Goal: Information Seeking & Learning: Check status

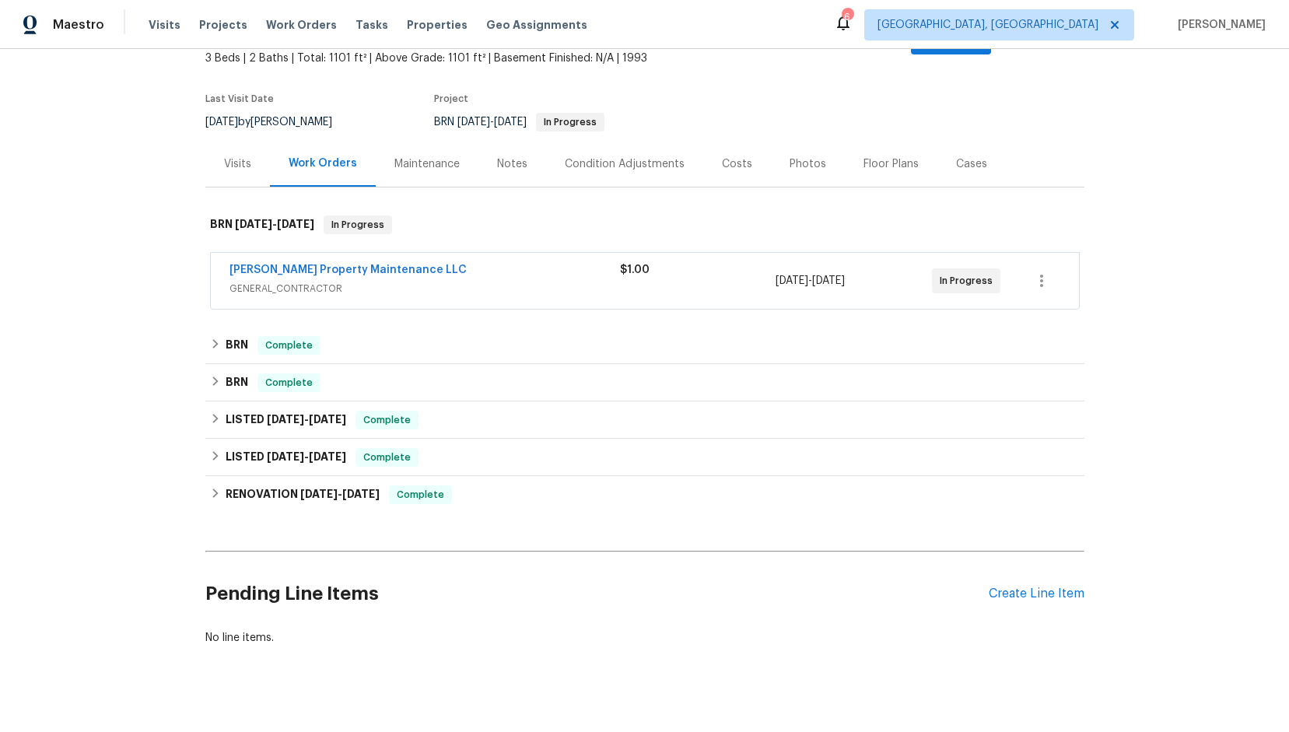
scroll to position [126, 0]
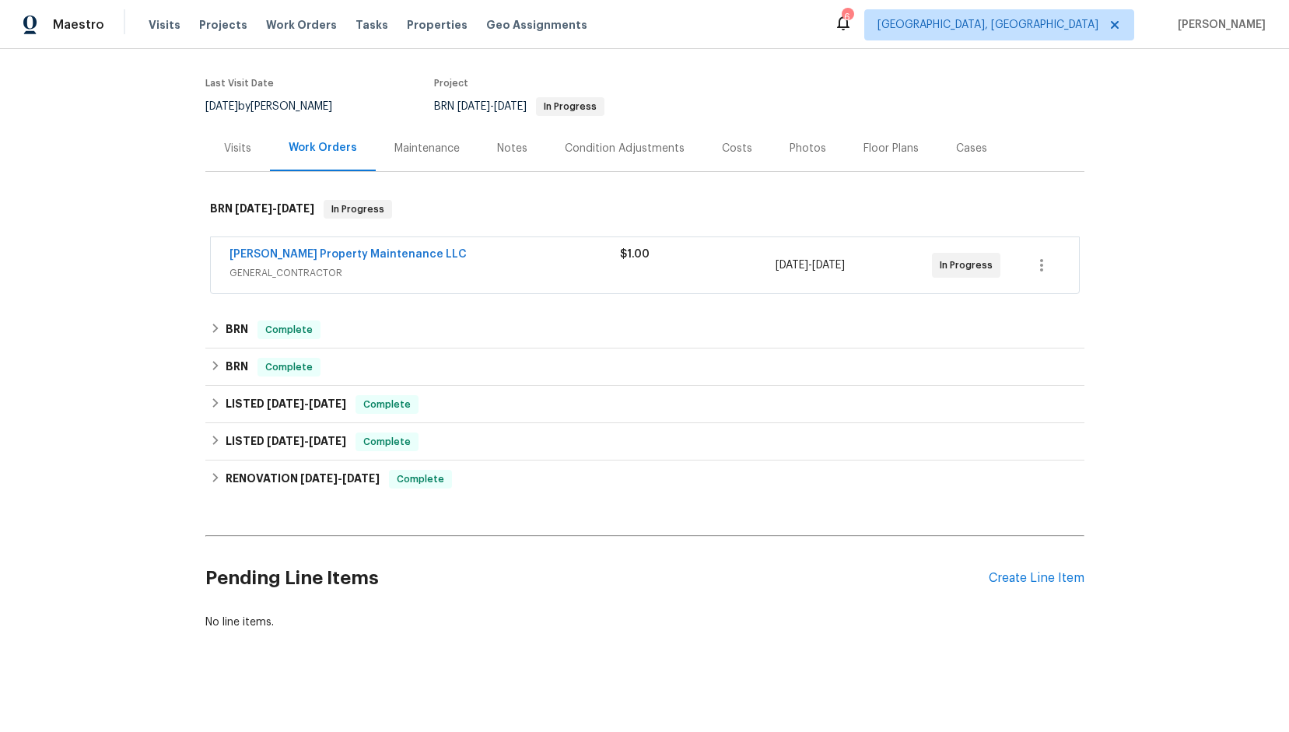
click at [481, 247] on div "[PERSON_NAME] Property Maintenance LLC" at bounding box center [425, 256] width 391 height 19
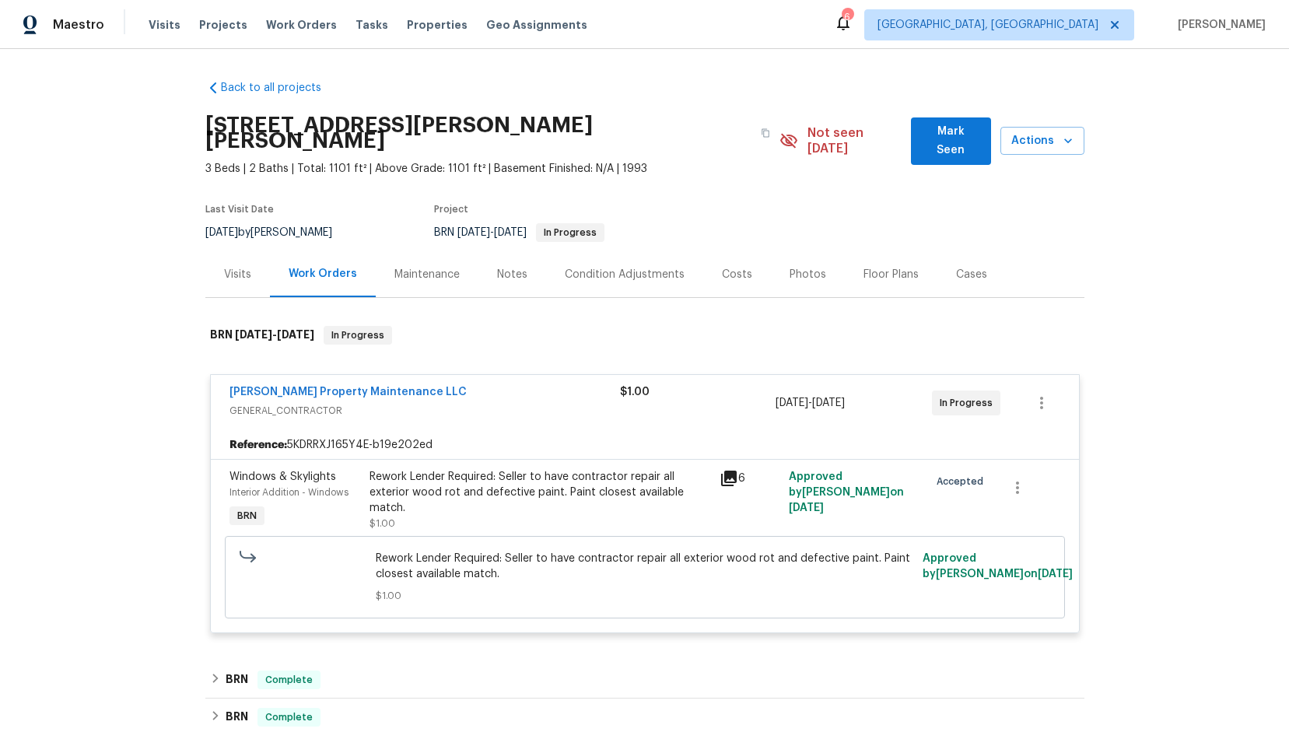
scroll to position [78, 0]
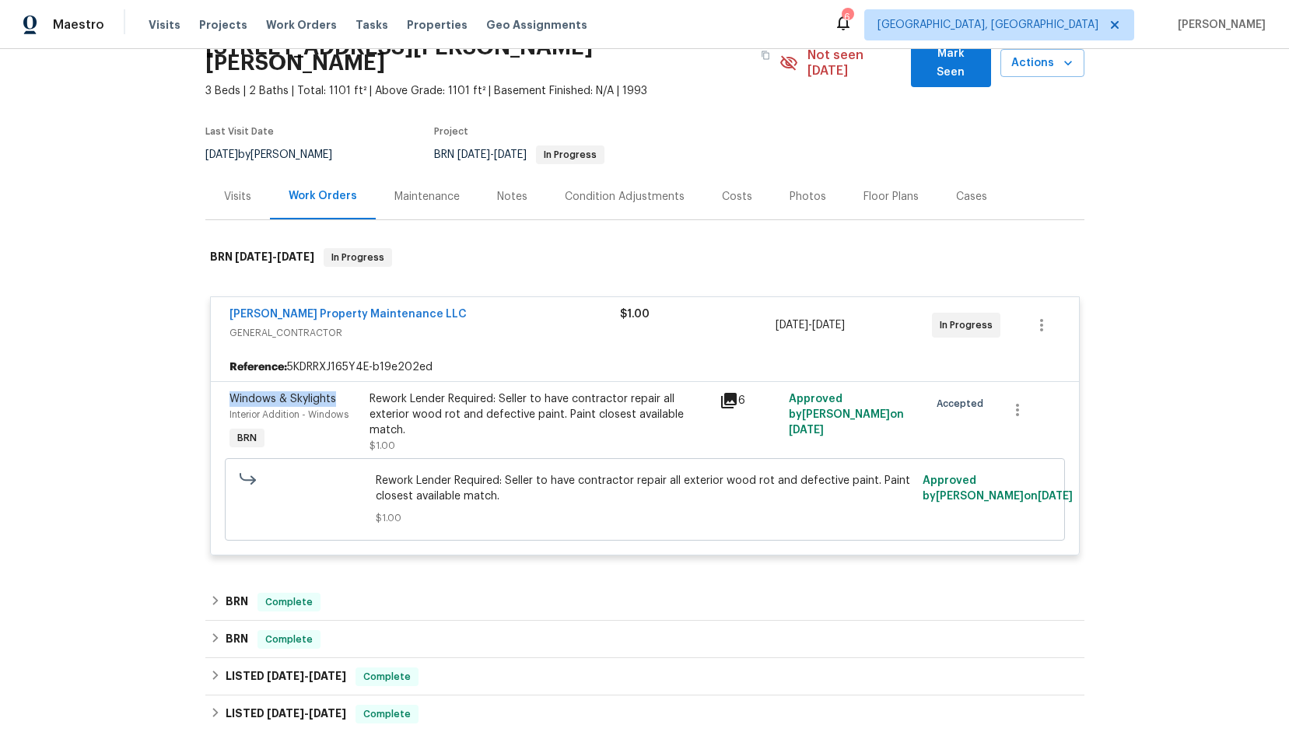
drag, startPoint x: 217, startPoint y: 378, endPoint x: 329, endPoint y: 381, distance: 112.1
click at [329, 381] on div "Windows & Skylights Interior Addition - Windows BRN Rework Lender Required: Sel…" at bounding box center [645, 468] width 868 height 174
copy span "Windows & Skylights"
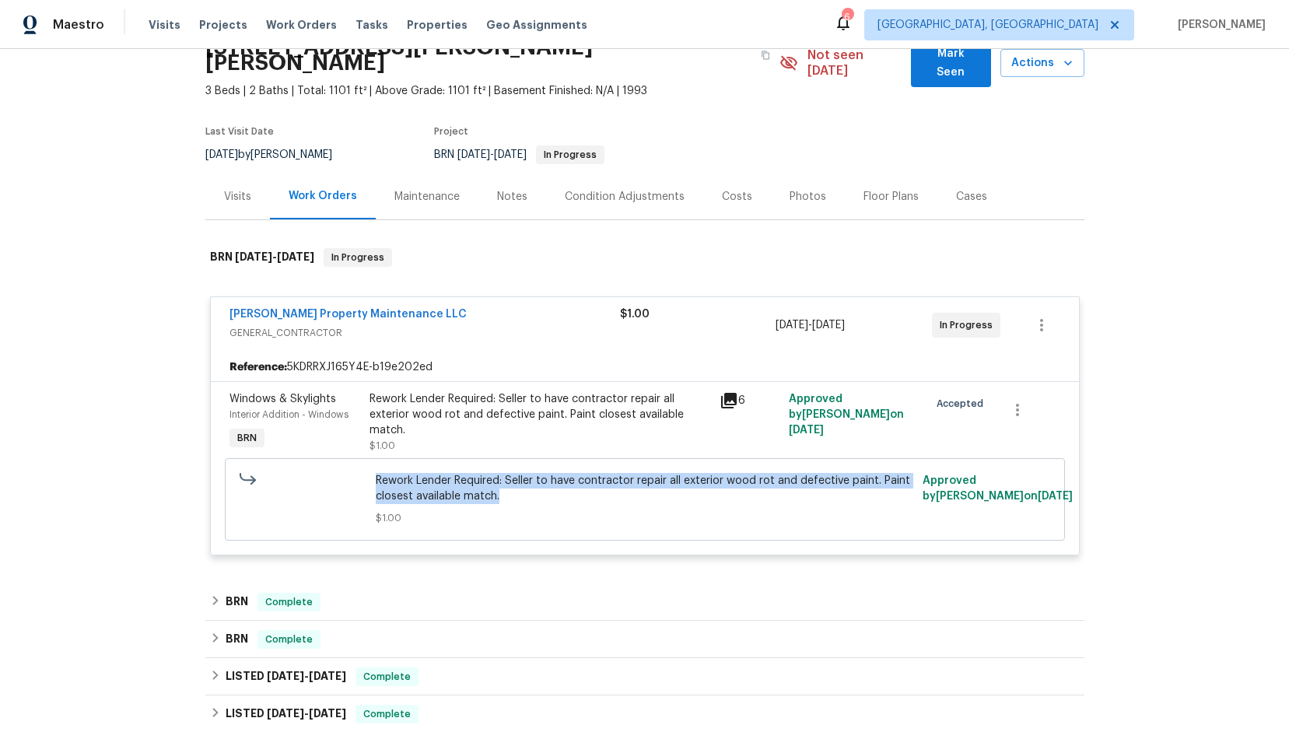
drag, startPoint x: 371, startPoint y: 464, endPoint x: 496, endPoint y: 480, distance: 126.3
click at [496, 480] on span "Rework Lender Required: Seller to have contractor repair all exterior wood rot …" at bounding box center [645, 488] width 538 height 31
copy span "Rework Lender Required: Seller to have contractor repair all exterior wood rot …"
drag, startPoint x: 994, startPoint y: 310, endPoint x: 919, endPoint y: 308, distance: 75.5
click at [919, 308] on div "[PERSON_NAME] Property Maintenance LLC GENERAL_CONTRACTOR $1.00 [DATE] - [DATE]…" at bounding box center [627, 325] width 794 height 37
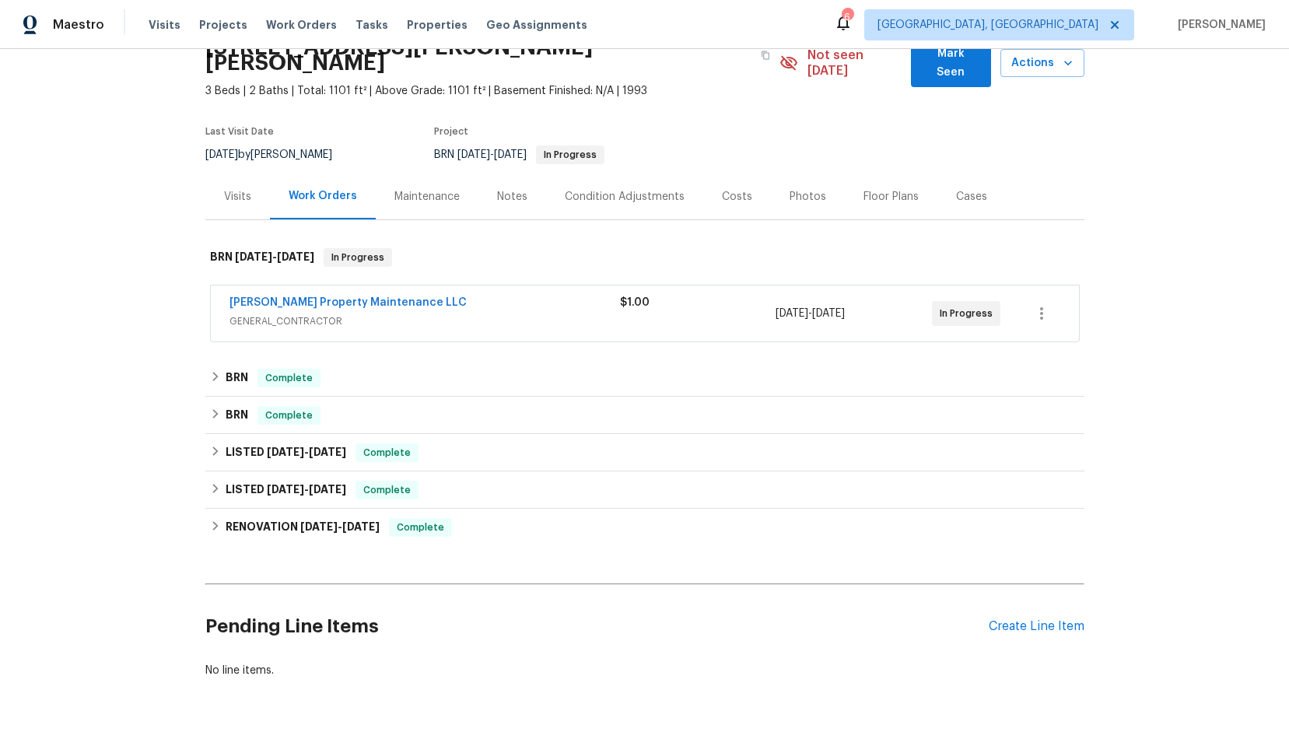
copy div "In Progress"
drag, startPoint x: 760, startPoint y: 297, endPoint x: 991, endPoint y: 309, distance: 231.4
click at [991, 309] on div "[PERSON_NAME] Property Maintenance LLC GENERAL_CONTRACTOR $1.00 [DATE] - [DATE]…" at bounding box center [627, 313] width 794 height 37
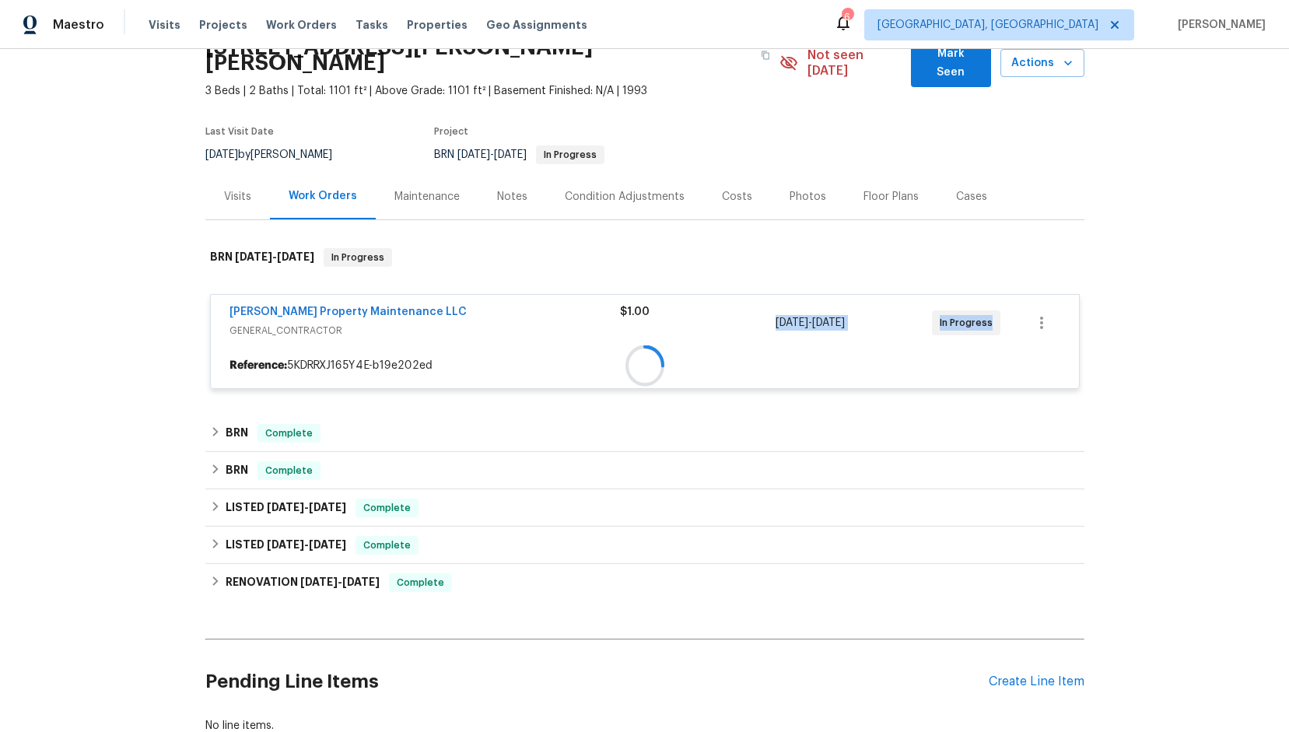
copy div "[DATE] - [DATE] In Progress"
